Goal: Task Accomplishment & Management: Use online tool/utility

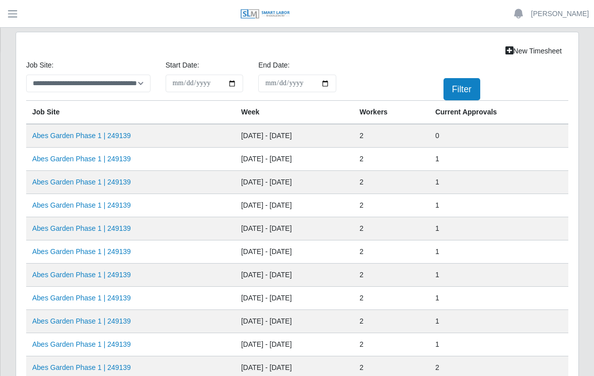
click at [100, 137] on link "Abes Garden Phase 1 | 249139" at bounding box center [81, 135] width 99 height 8
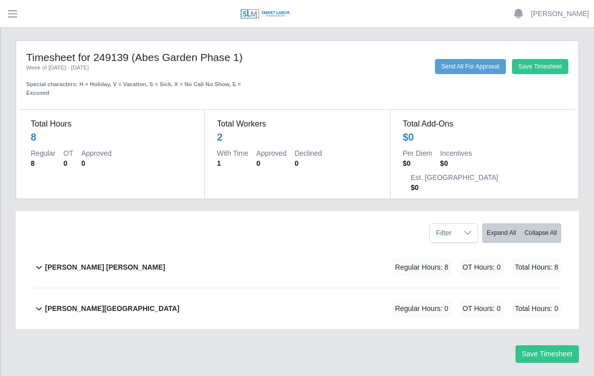
click at [107, 247] on div "David Rojas Ortiz Regular Hours: 8 OT Hours: 0 Total Hours: 8" at bounding box center [303, 267] width 517 height 41
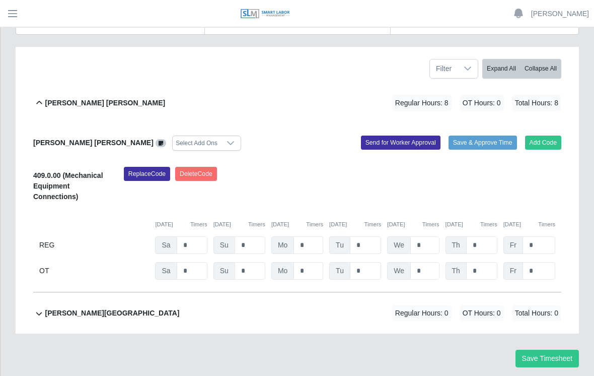
scroll to position [164, 0]
click at [548, 135] on button "Add Code" at bounding box center [543, 142] width 37 height 14
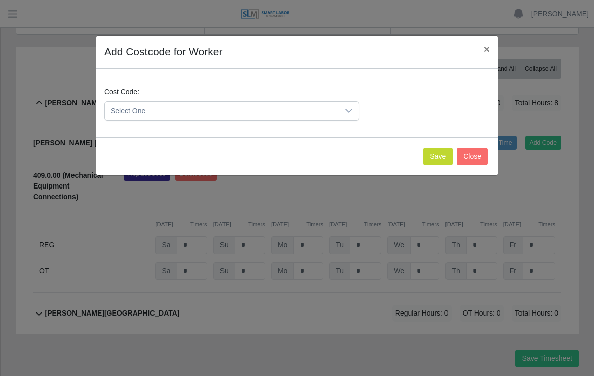
click at [352, 108] on icon at bounding box center [349, 111] width 8 height 8
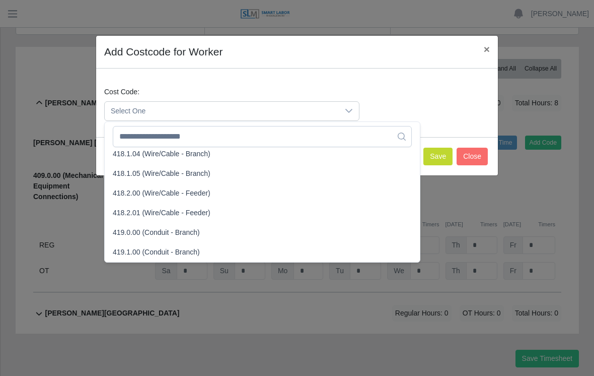
scroll to position [487, 0]
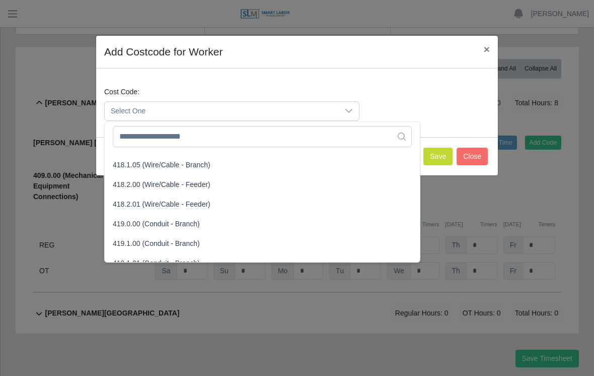
click at [131, 221] on span "419.0.00 (Conduit - Branch)" at bounding box center [156, 224] width 87 height 11
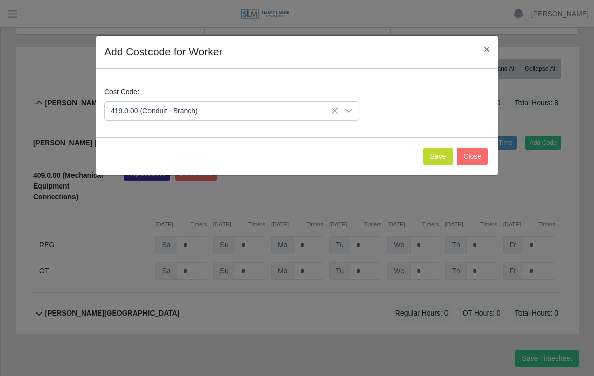
click at [438, 157] on button "Save" at bounding box center [438, 157] width 29 height 18
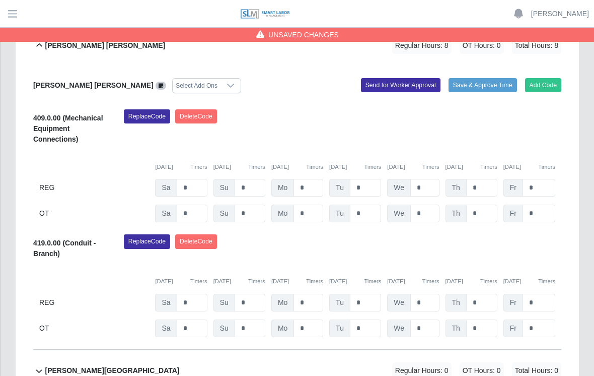
scroll to position [233, 0]
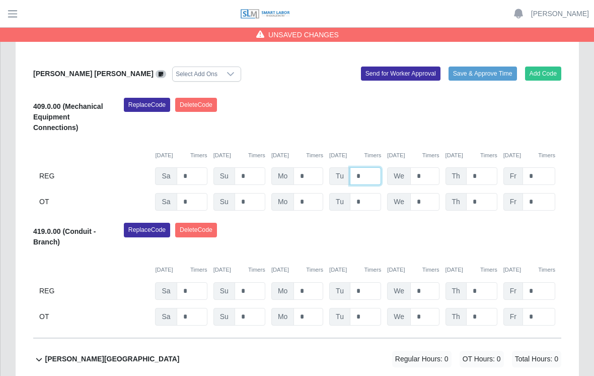
click at [368, 167] on input "*" at bounding box center [365, 176] width 31 height 18
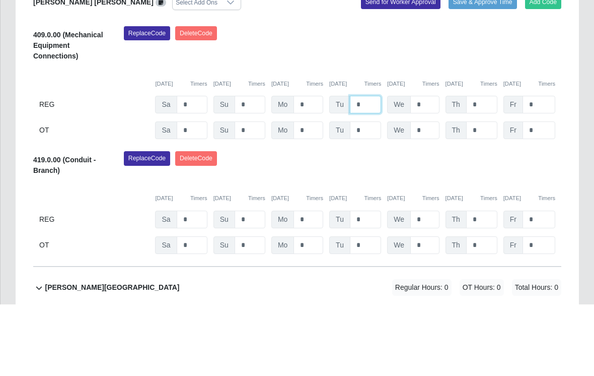
type input "*"
click at [430, 167] on input "*" at bounding box center [425, 176] width 29 height 18
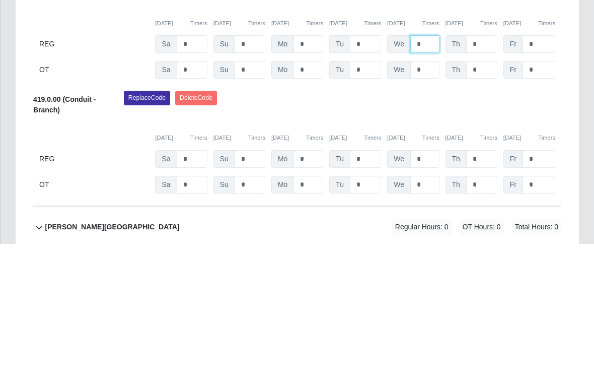
type input "*"
click at [372, 282] on input "*" at bounding box center [365, 291] width 31 height 18
type input "*"
click at [430, 282] on input "*" at bounding box center [425, 291] width 29 height 18
type input "*"
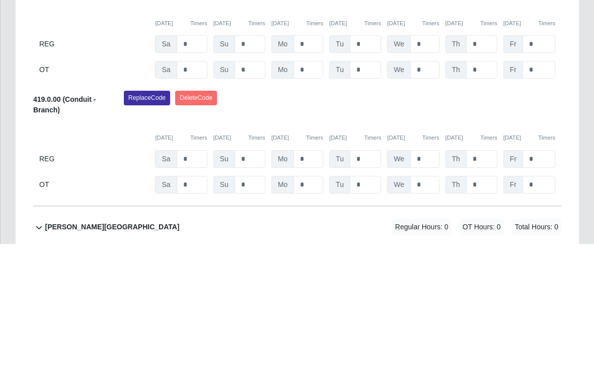
click at [527, 223] on div "Replace Code Delete Code" at bounding box center [342, 238] width 453 height 31
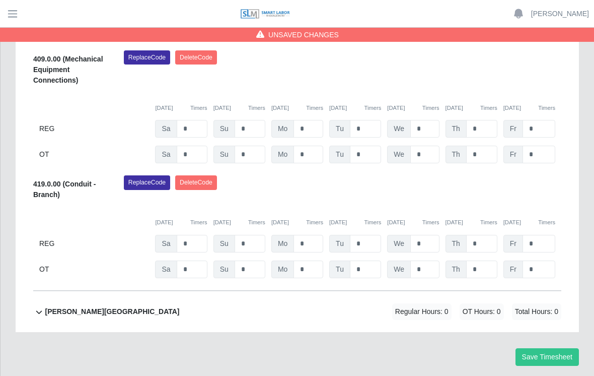
click at [555, 348] on button "Save Timesheet" at bounding box center [547, 357] width 63 height 18
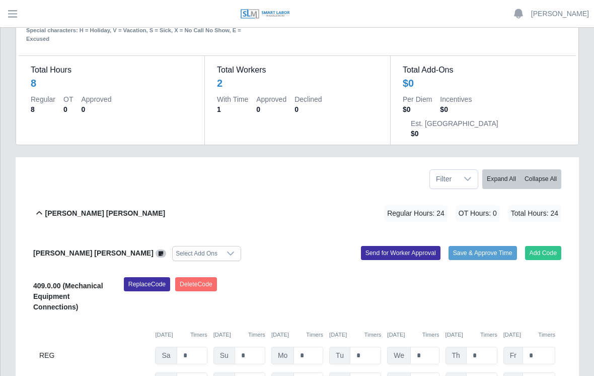
scroll to position [0, 0]
